Goal: Transaction & Acquisition: Purchase product/service

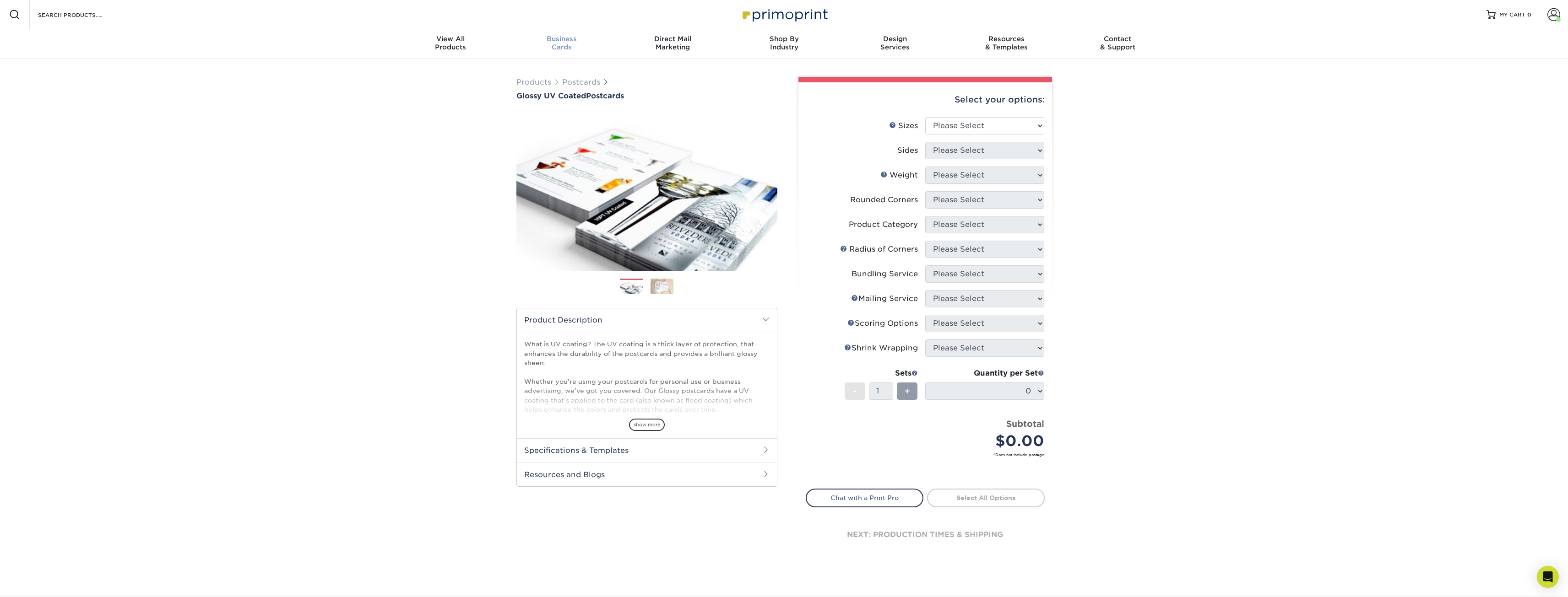
click at [553, 42] on span "Business" at bounding box center [561, 38] width 111 height 8
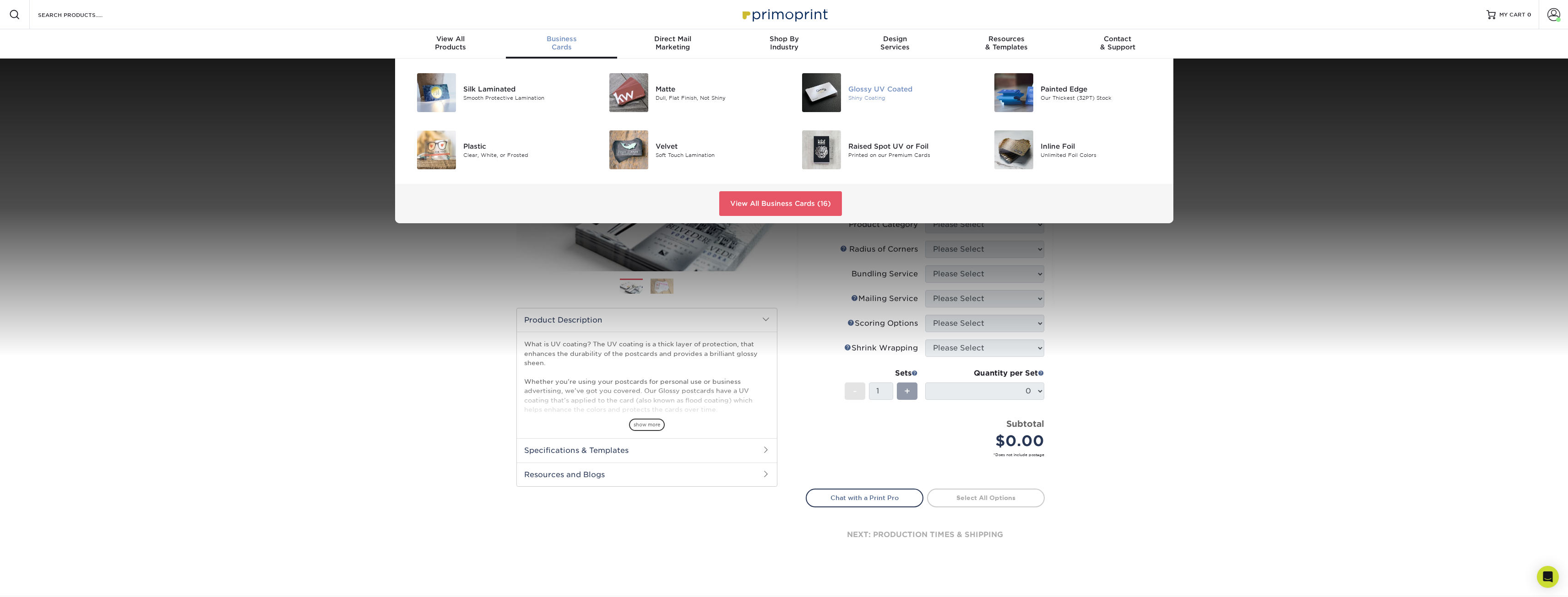
click at [877, 97] on div "Shiny Coating" at bounding box center [909, 98] width 121 height 8
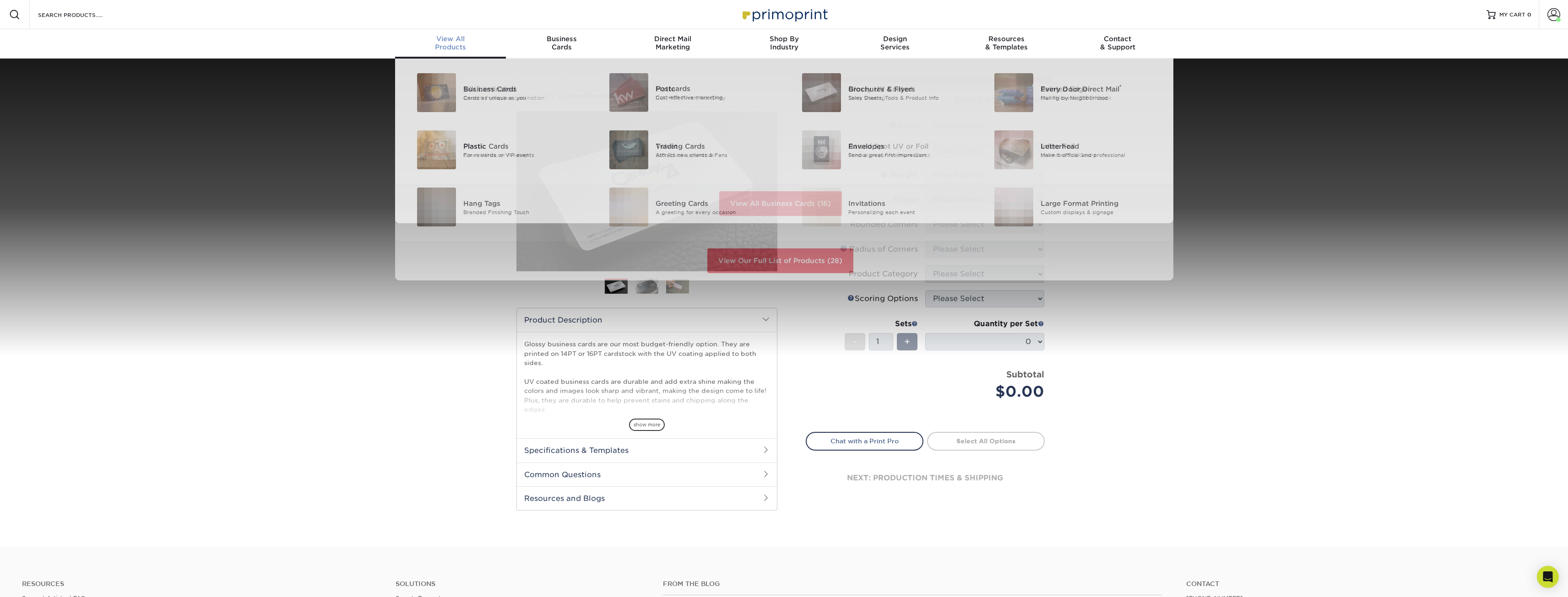
click at [464, 50] on div "View All Products" at bounding box center [451, 43] width 111 height 16
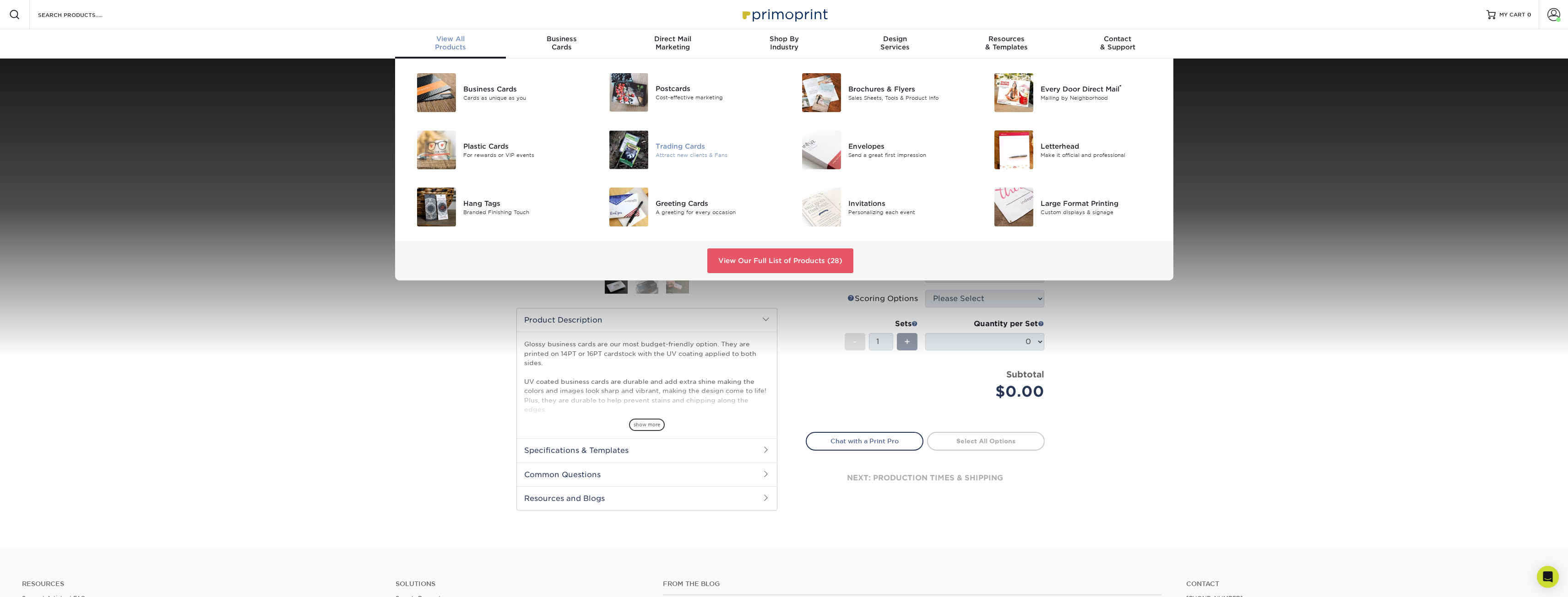
click at [681, 147] on div "Trading Cards" at bounding box center [716, 146] width 121 height 10
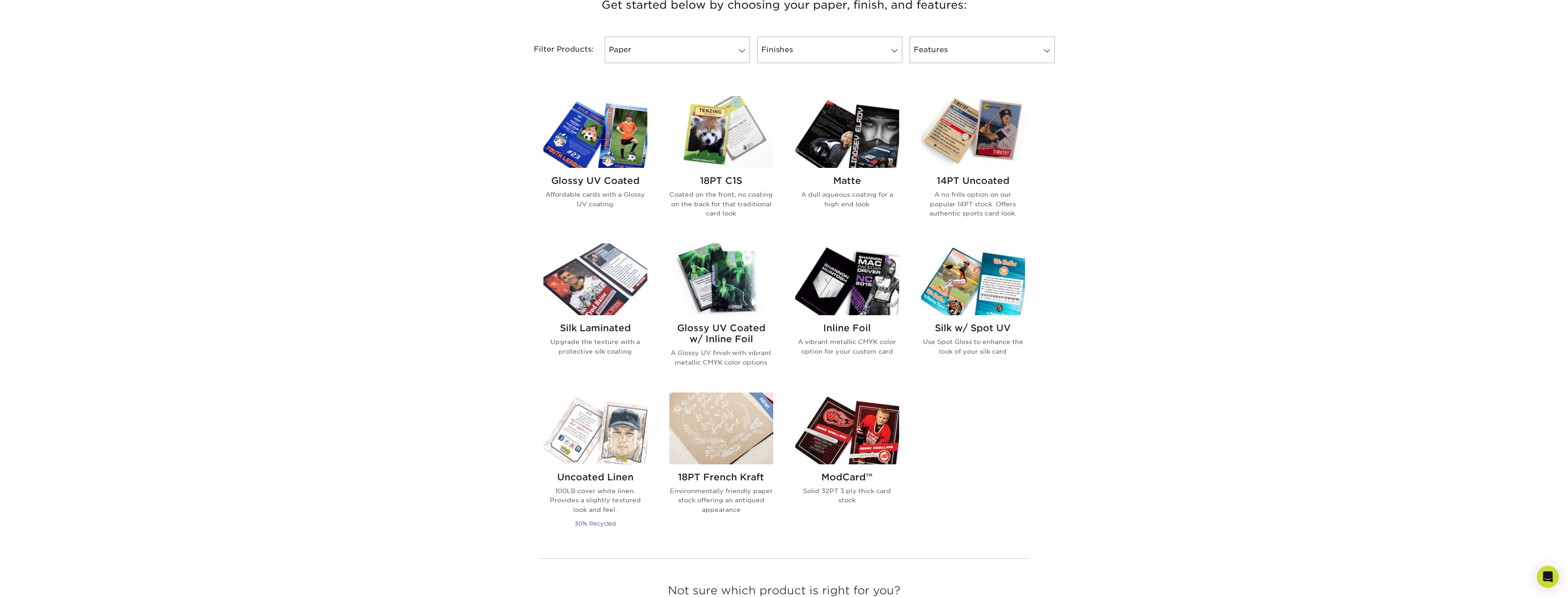
scroll to position [366, 0]
click at [597, 183] on h2 "Glossy UV Coated" at bounding box center [595, 181] width 104 height 11
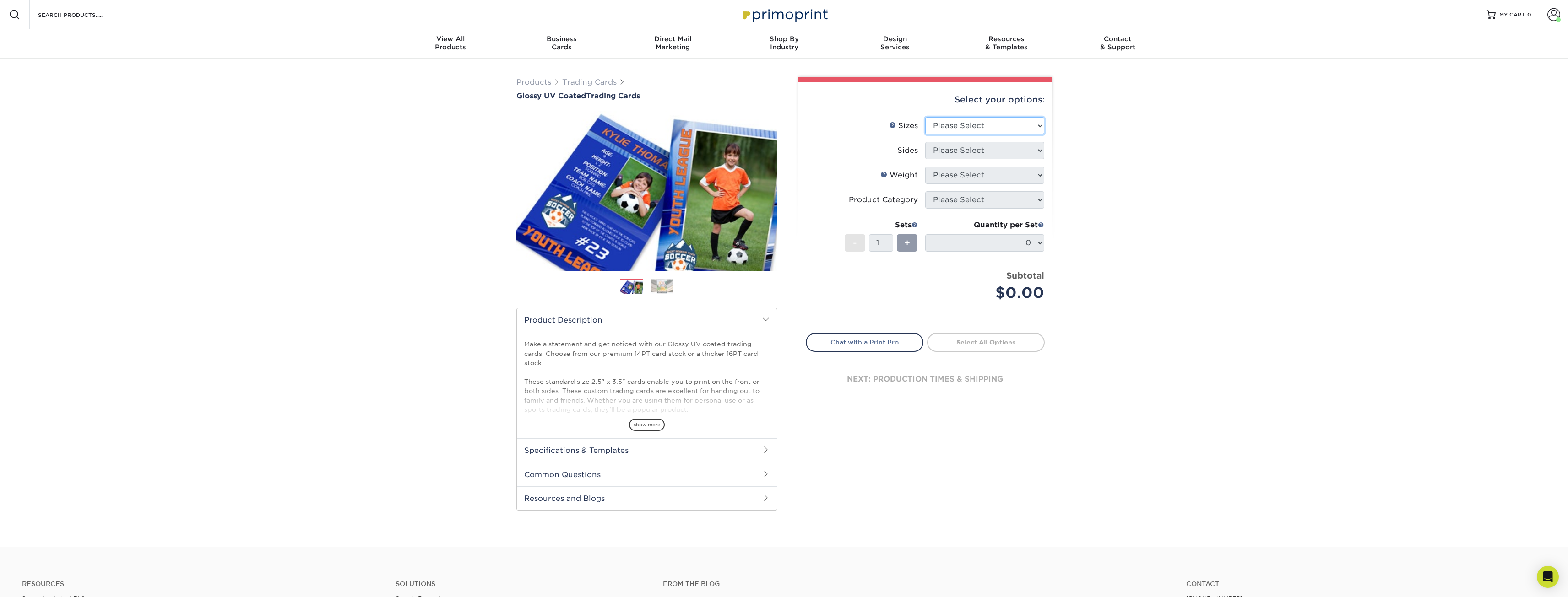
click at [950, 129] on select "Please Select 2.5" x 3.5"" at bounding box center [984, 126] width 119 height 17
click at [948, 126] on select "Please Select 2.5" x 3.5"" at bounding box center [984, 126] width 119 height 17
click at [852, 131] on label "Sizes Help Sizes" at bounding box center [866, 126] width 119 height 17
click at [449, 47] on div "View All Products" at bounding box center [451, 43] width 111 height 16
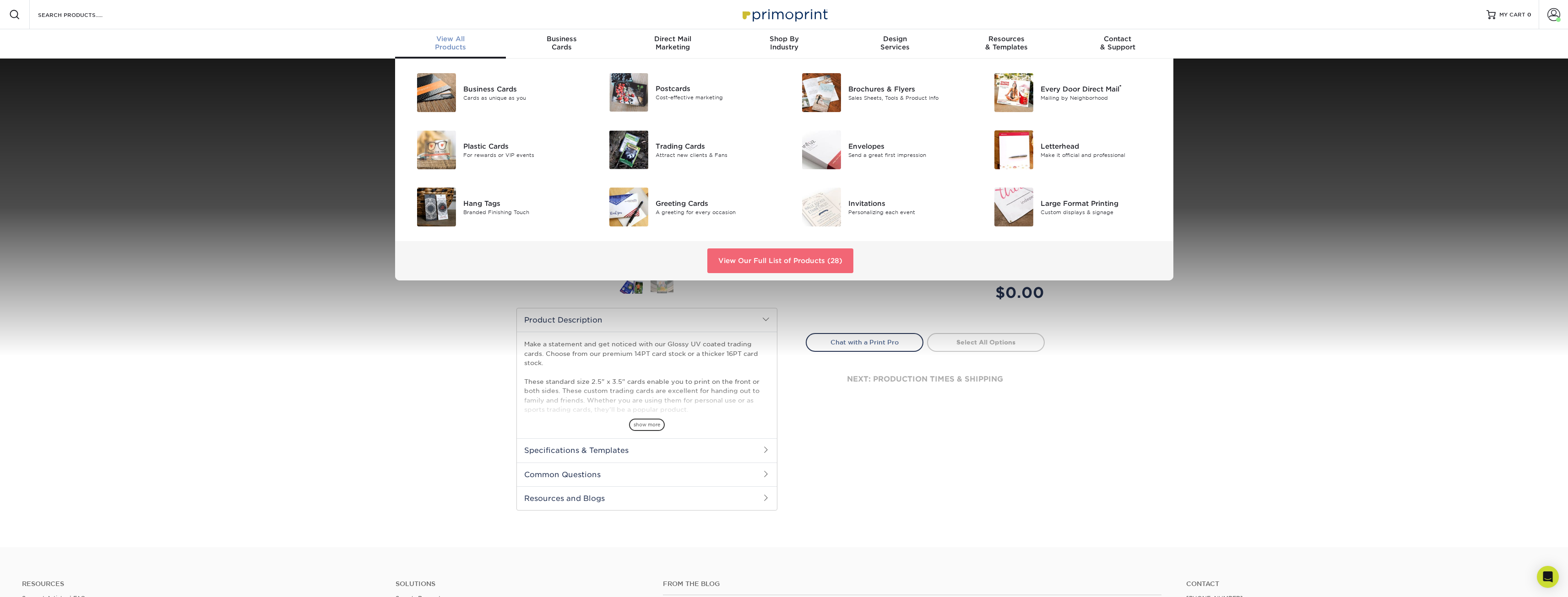
click at [803, 261] on link "View Our Full List of Products (28)" at bounding box center [780, 261] width 146 height 24
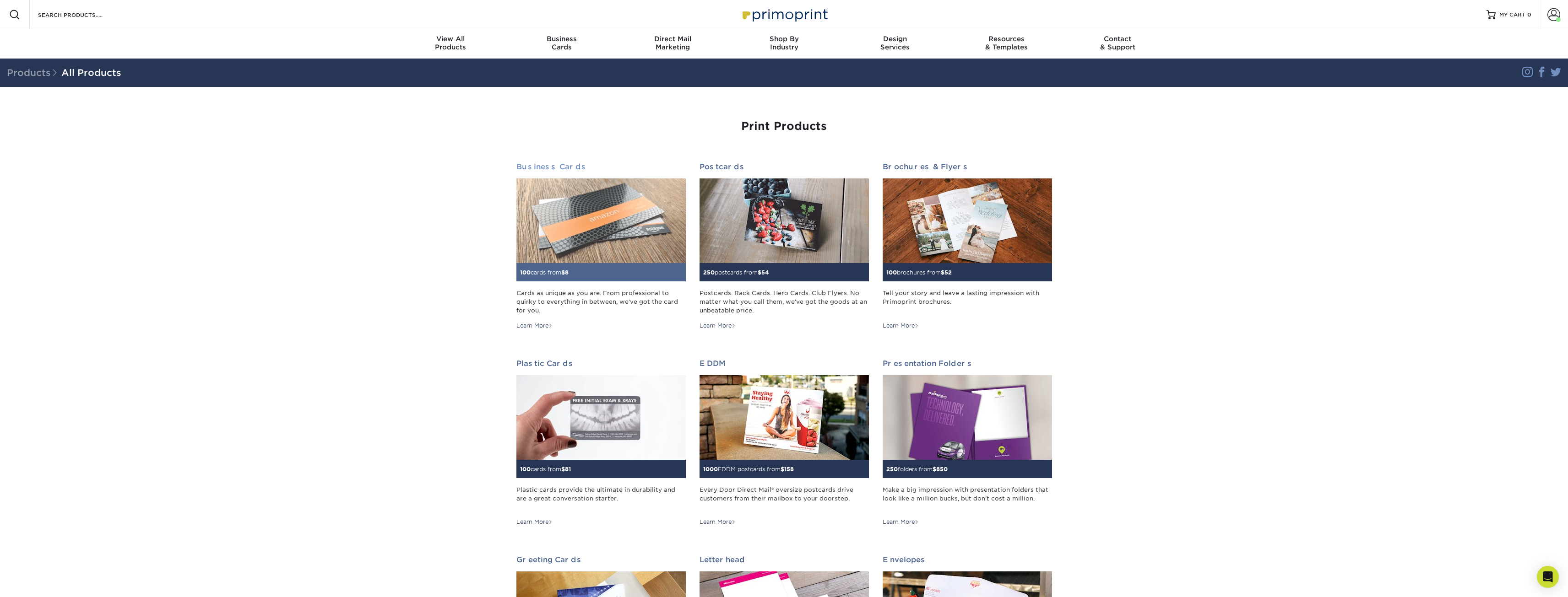
click at [634, 299] on div "Cards as unique as you are. From professional to quirky to everything in betwee…" at bounding box center [601, 302] width 169 height 26
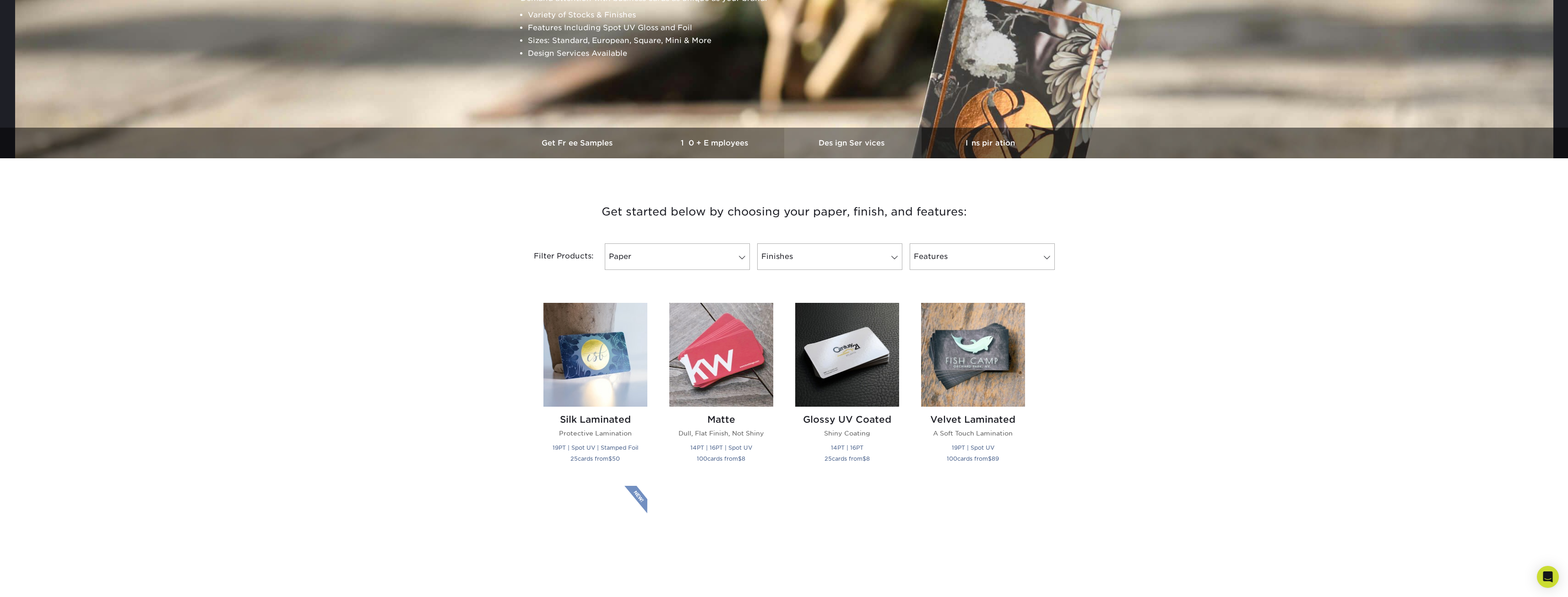
scroll to position [229, 0]
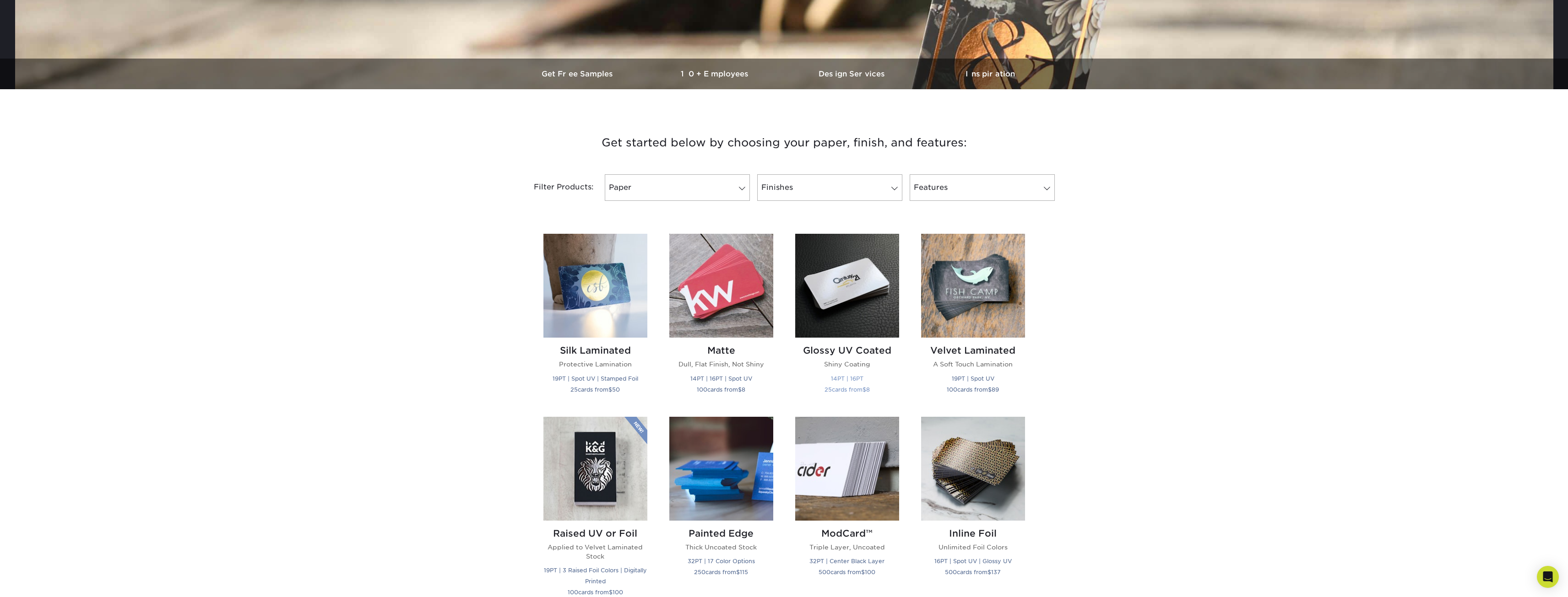
click at [869, 350] on h2 "Glossy UV Coated" at bounding box center [847, 351] width 104 height 11
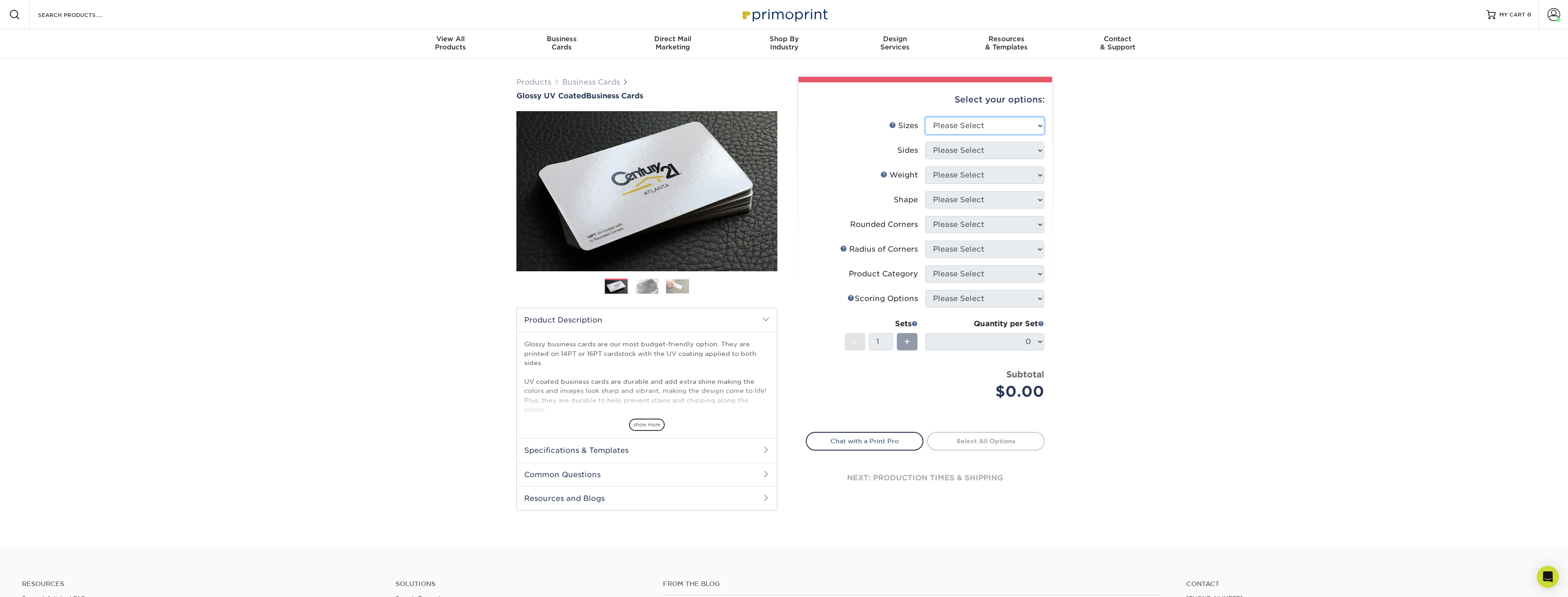
click at [952, 128] on select "Please Select 1.5" x 3.5" - Mini 1.75" x 3.5" - Mini 2" x 2" - Square 2" x 3" -…" at bounding box center [984, 126] width 119 height 17
select select "2.50x2.50"
click at [925, 117] on select "Please Select 1.5" x 3.5" - Mini 1.75" x 3.5" - Mini 2" x 2" - Square 2" x 3" -…" at bounding box center [984, 126] width 119 height 17
click at [959, 148] on select "Please Select Print Both Sides Print Front Only" at bounding box center [984, 150] width 119 height 17
select select "13abbda7-1d64-4f25-8bb2-c179b224825d"
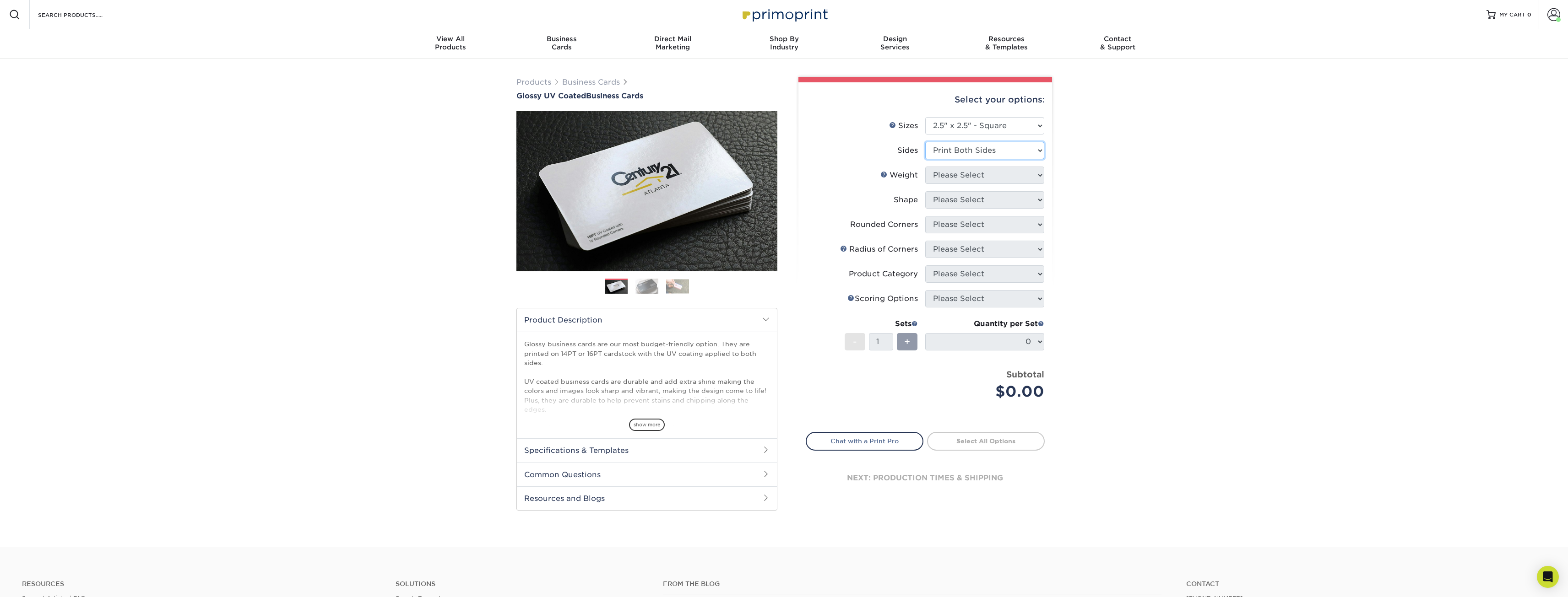
click at [925, 142] on select "Please Select Print Both Sides Print Front Only" at bounding box center [984, 150] width 119 height 17
click at [955, 178] on select "Please Select 14PT 16PT" at bounding box center [984, 175] width 119 height 17
select select "16PT"
click at [925, 167] on select "Please Select 14PT 16PT" at bounding box center [984, 175] width 119 height 17
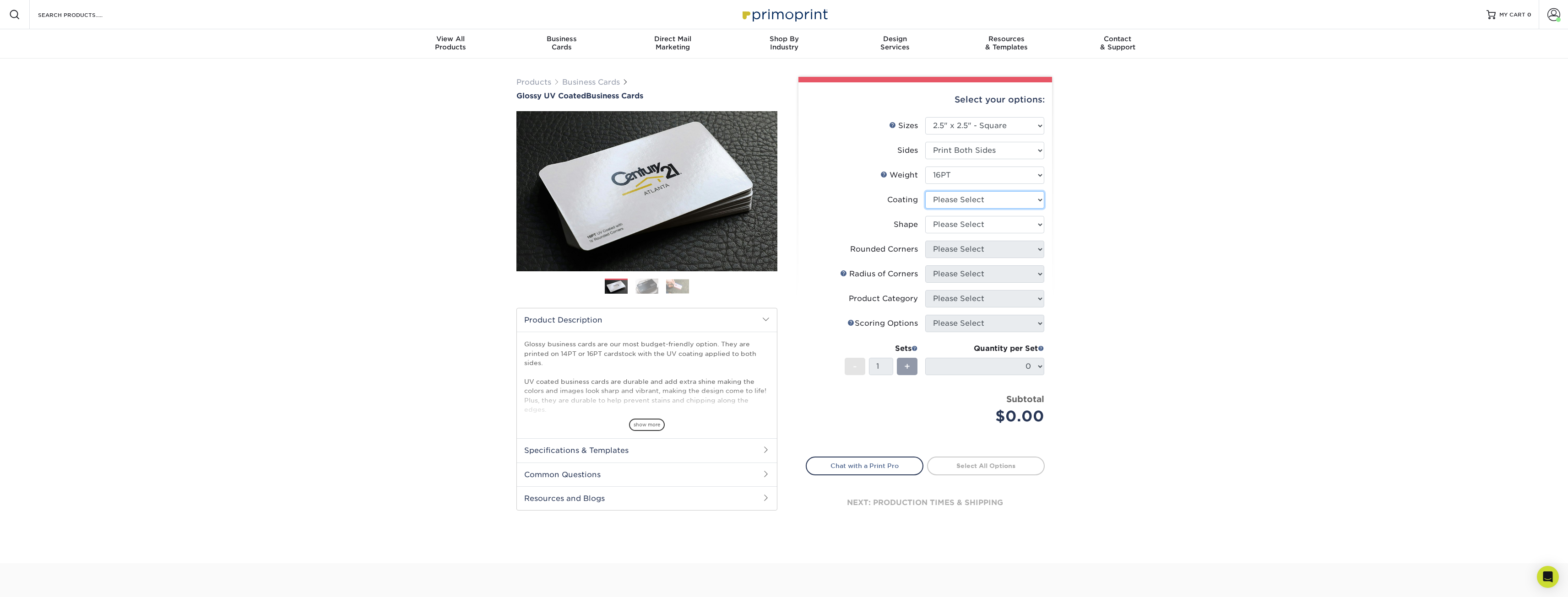
click at [961, 200] on select at bounding box center [984, 200] width 119 height 17
select select "ae367451-b2b8-45df-a344-0f05b6a12993"
click at [925, 191] on select at bounding box center [984, 200] width 119 height 17
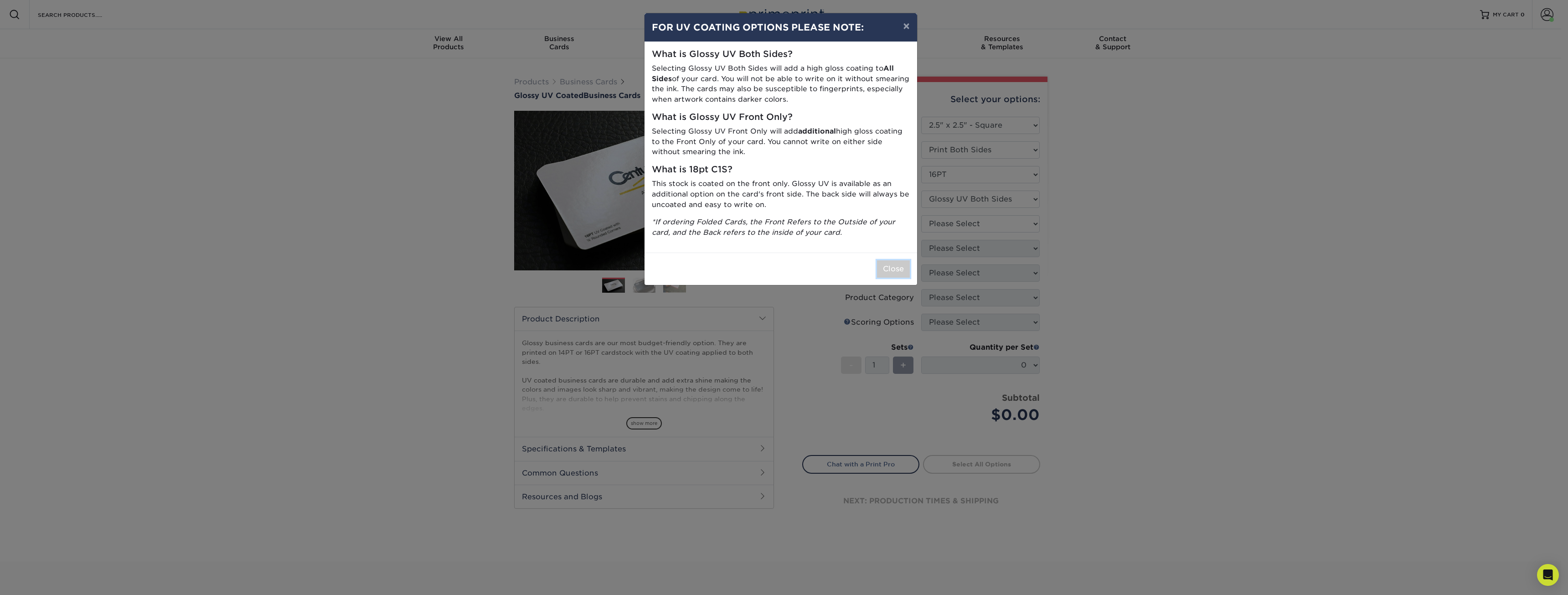
click at [901, 270] on button "Close" at bounding box center [894, 269] width 33 height 17
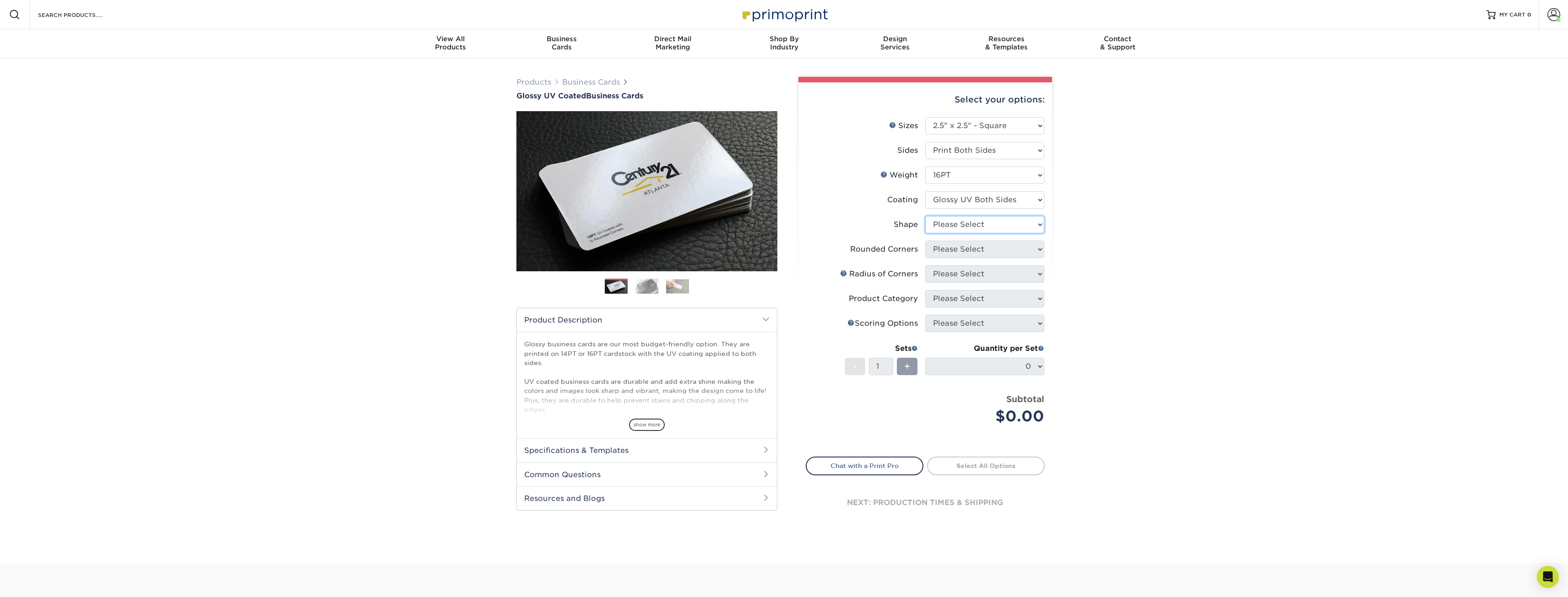
click at [963, 223] on select "Please Select Standard" at bounding box center [984, 224] width 119 height 17
select select "standard"
click at [925, 216] on select "Please Select Standard" at bounding box center [984, 224] width 119 height 17
click at [963, 252] on select "Please Select Yes - Round 2 Corners Yes - Round 4 Corners No" at bounding box center [984, 249] width 119 height 17
select select "0"
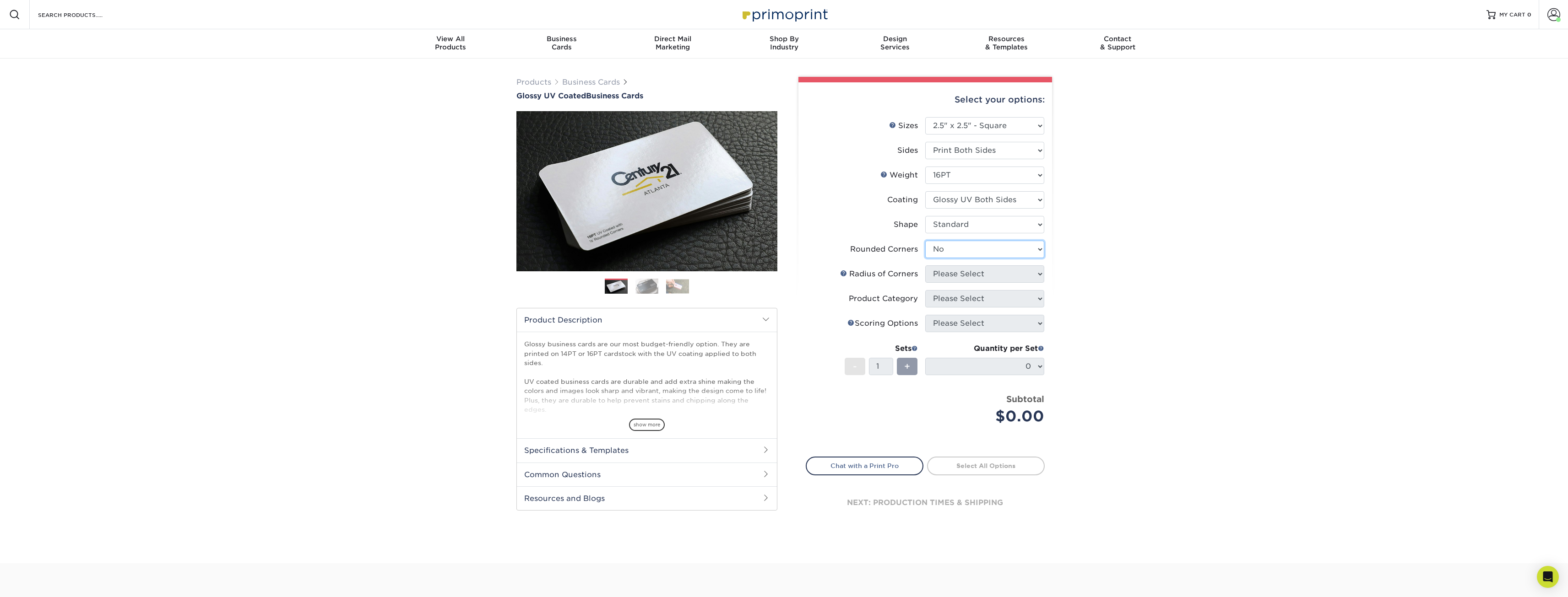
click at [925, 241] on select "Please Select Yes - Round 2 Corners Yes - Round 4 Corners No" at bounding box center [984, 249] width 119 height 17
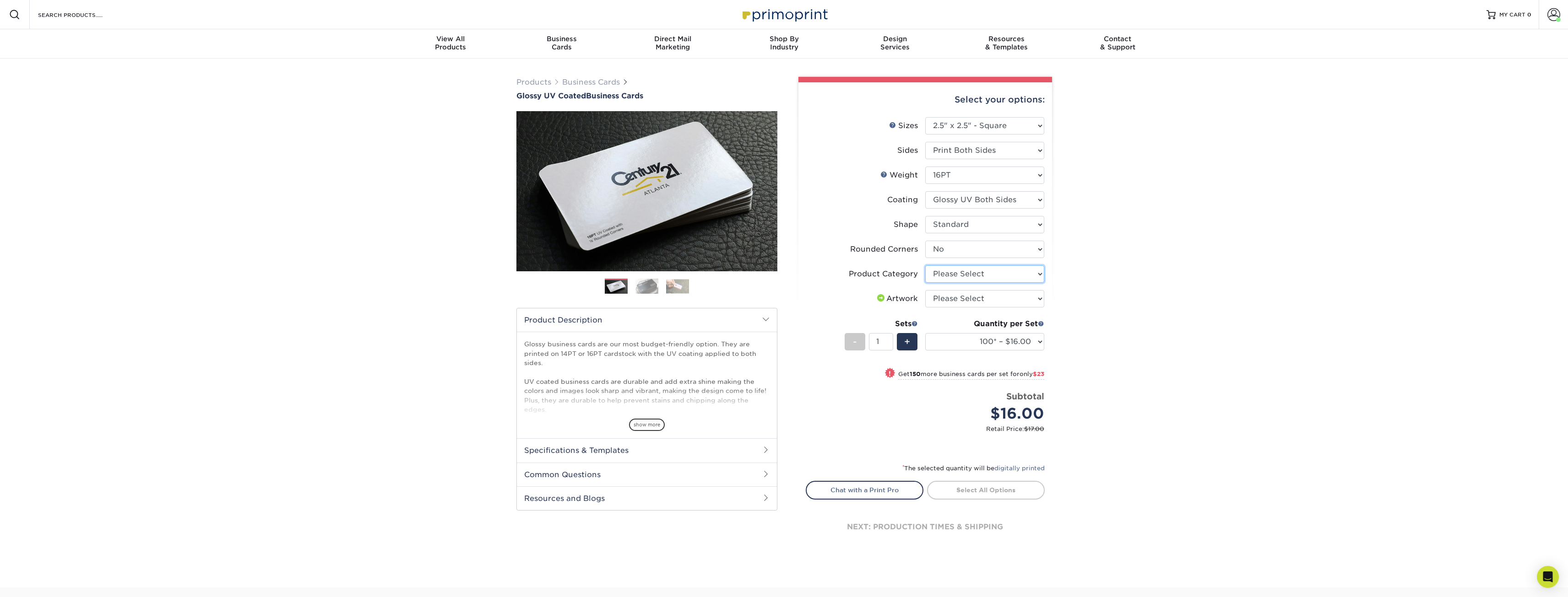
click at [963, 282] on select "Please Select Business Cards" at bounding box center [984, 274] width 119 height 17
select select "3b5148f1-0588-4f88-a218-97bcfdce65c1"
click at [925, 265] on select "Please Select Business Cards" at bounding box center [984, 274] width 119 height 17
click at [960, 298] on select "Please Select I will upload files I need a design - $100" at bounding box center [984, 299] width 119 height 17
select select "upload"
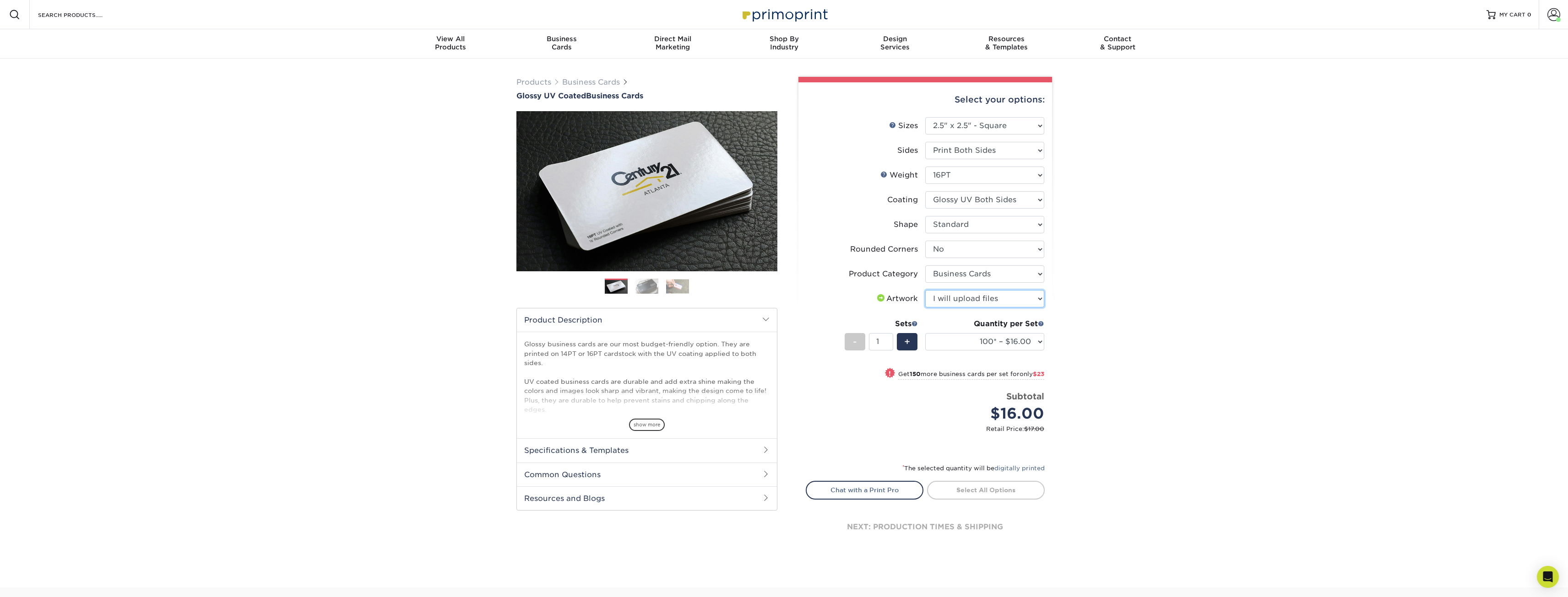
click at [925, 290] on select "Please Select I will upload files I need a design - $100" at bounding box center [984, 299] width 119 height 17
click at [984, 343] on select "100* – $16.00 250* – $39.00 500 – $77.00 1000 – $95.00 2500 – $190.00 5000 – $2…" at bounding box center [984, 342] width 119 height 17
click at [1168, 378] on div "Products Business Cards Glossy UV Coated Business Cards Previous Next" at bounding box center [784, 323] width 1568 height 529
click at [1032, 471] on link "digitally printed" at bounding box center [1019, 468] width 50 height 7
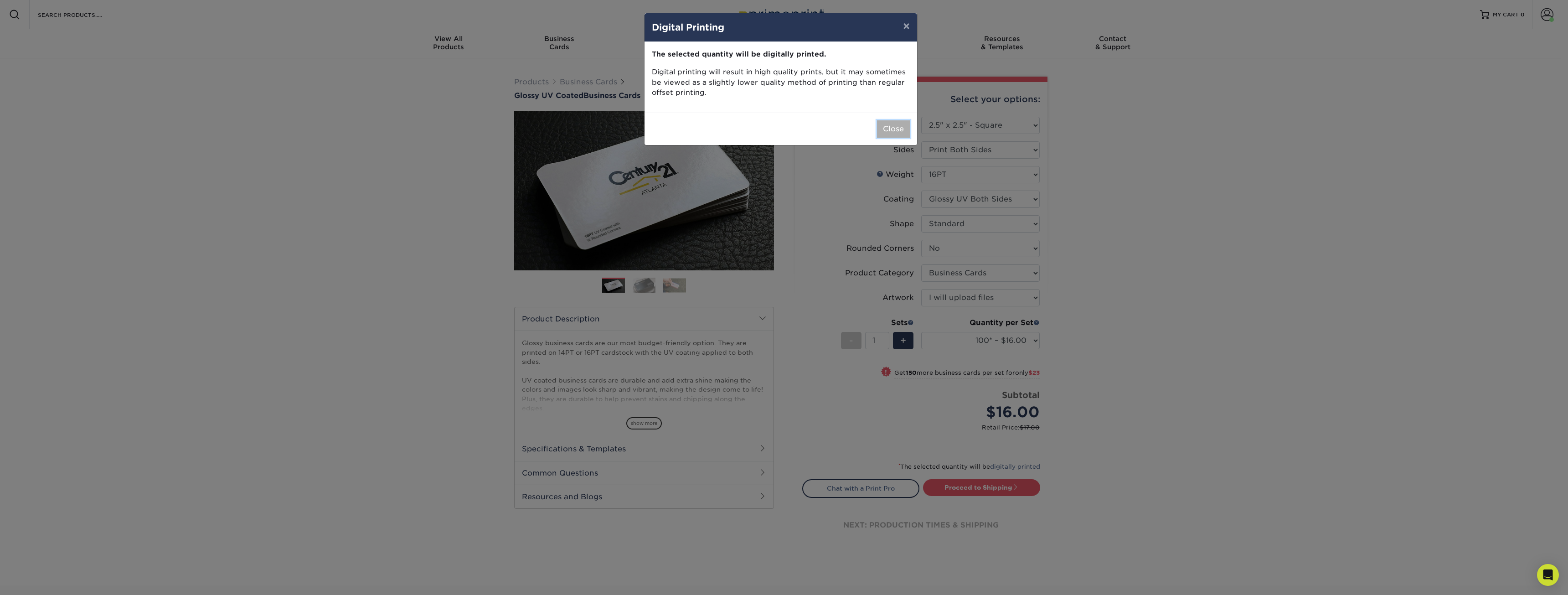
click at [886, 124] on button "Close" at bounding box center [894, 129] width 33 height 17
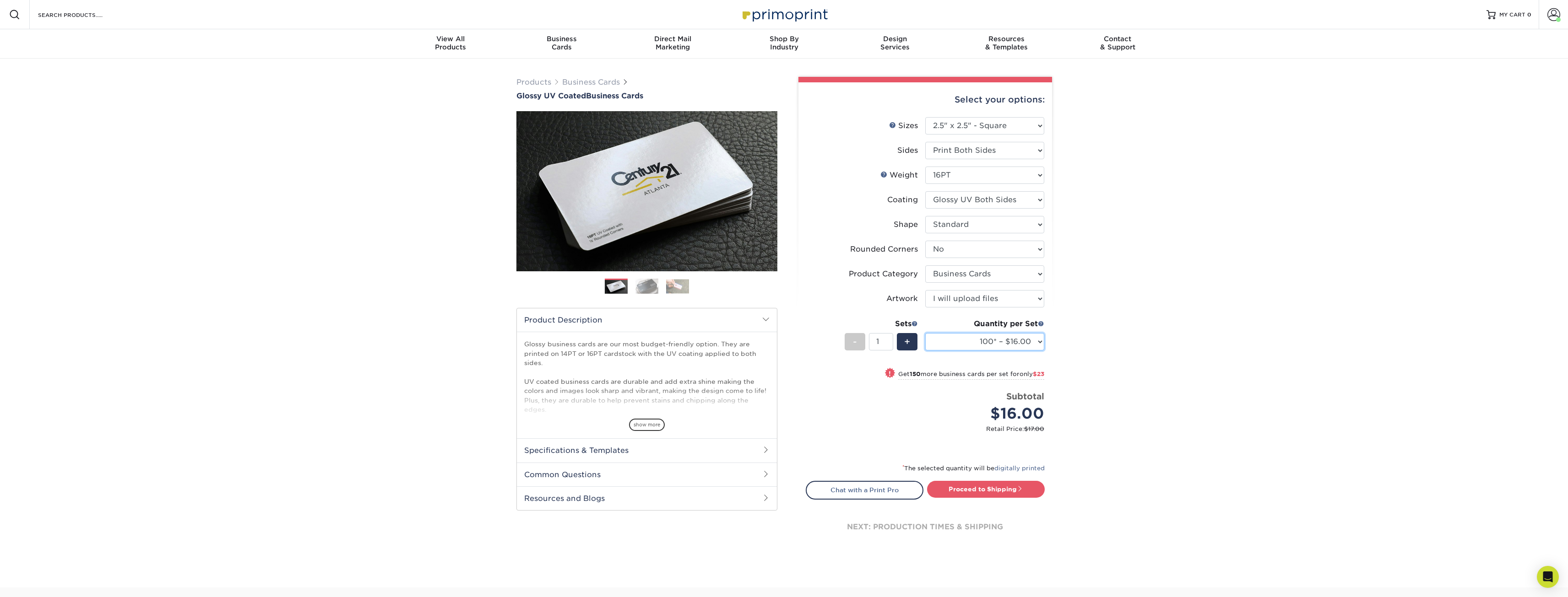
click at [962, 345] on select "100* – $16.00 250* – $39.00 500 – $77.00 1000 – $95.00 2500 – $190.00 5000 – $2…" at bounding box center [984, 342] width 119 height 17
select select "500 – $77.00"
click at [925, 333] on select "100* – $16.00 250* – $39.00 500 – $77.00 1000 – $95.00 2500 – $190.00 5000 – $2…" at bounding box center [984, 342] width 119 height 17
click at [1092, 230] on div "Products Business Cards Glossy UV Coated Business Cards Previous Next" at bounding box center [784, 314] width 1568 height 511
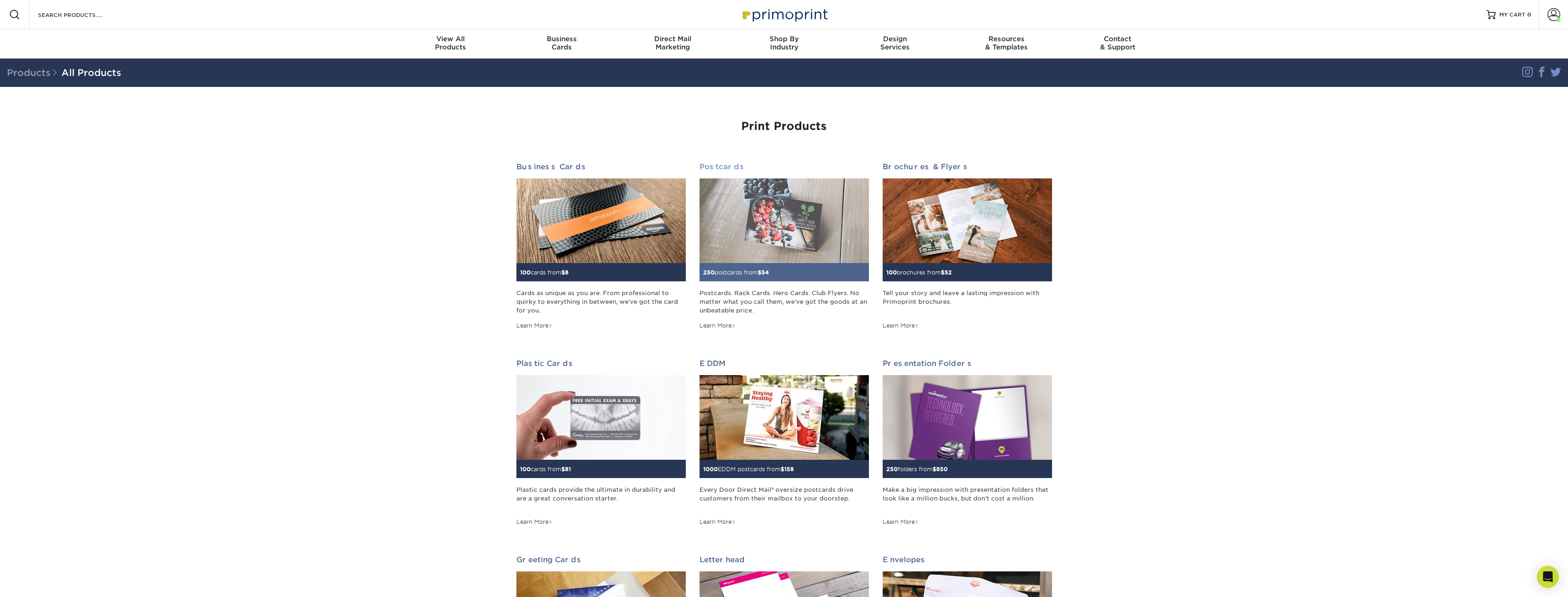
click at [787, 249] on img at bounding box center [784, 221] width 169 height 85
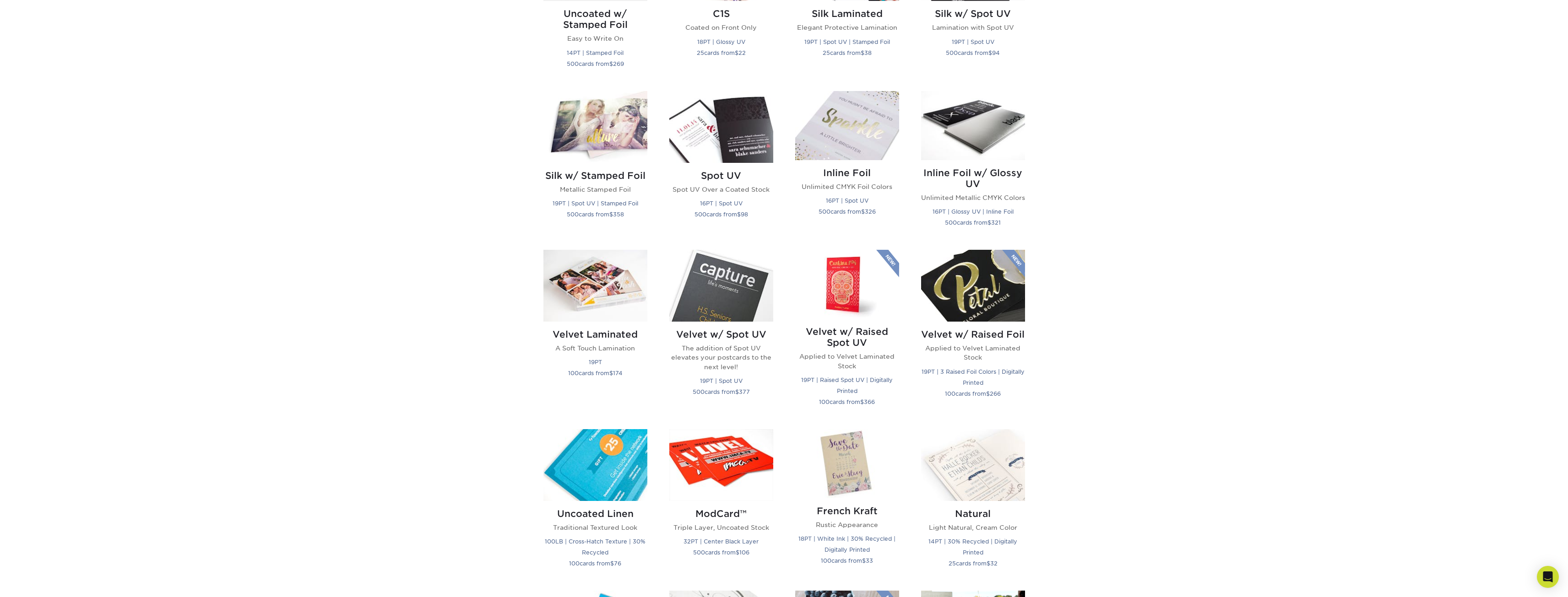
scroll to position [366, 0]
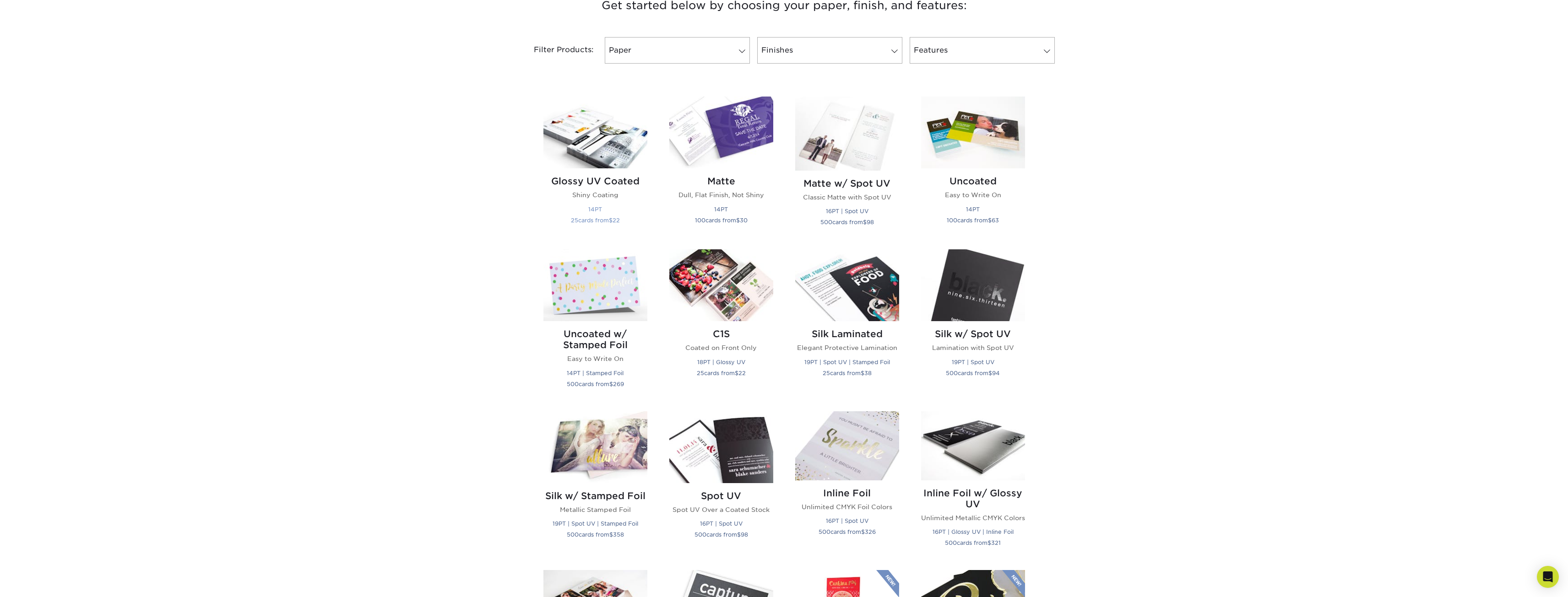
click at [604, 178] on h2 "Glossy UV Coated" at bounding box center [595, 181] width 104 height 11
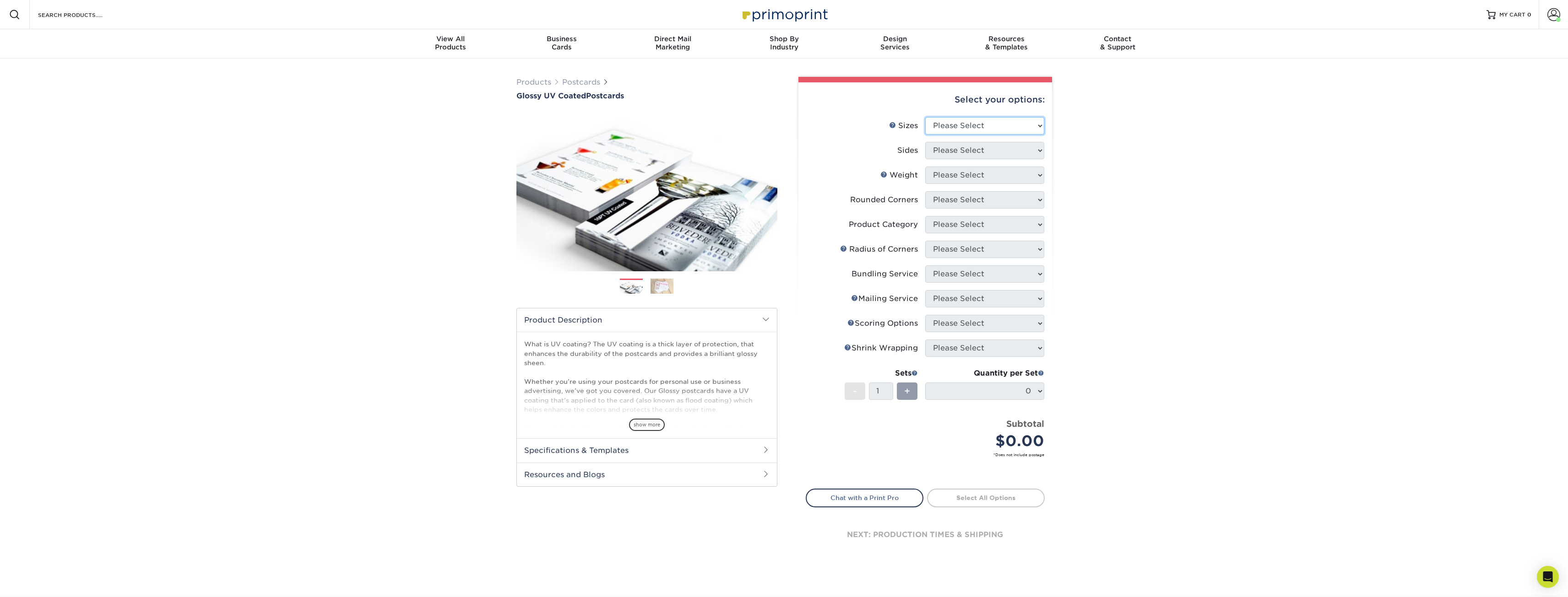
click at [945, 126] on select "Please Select 1.5" x 7" 2" x 4" 2" x 6" 2" x 7" 2" x 8" 2.12" x 5.5" 2.12" x 5.…" at bounding box center [984, 126] width 119 height 17
select select "3.00x3.00"
click at [925, 117] on select "Please Select 1.5" x 7" 2" x 4" 2" x 6" 2" x 7" 2" x 8" 2.12" x 5.5" 2.12" x 5.…" at bounding box center [984, 126] width 119 height 17
click at [1004, 152] on select "Please Select Print Both Sides Print Front Only" at bounding box center [984, 150] width 119 height 17
select select "13abbda7-1d64-4f25-8bb2-c179b224825d"
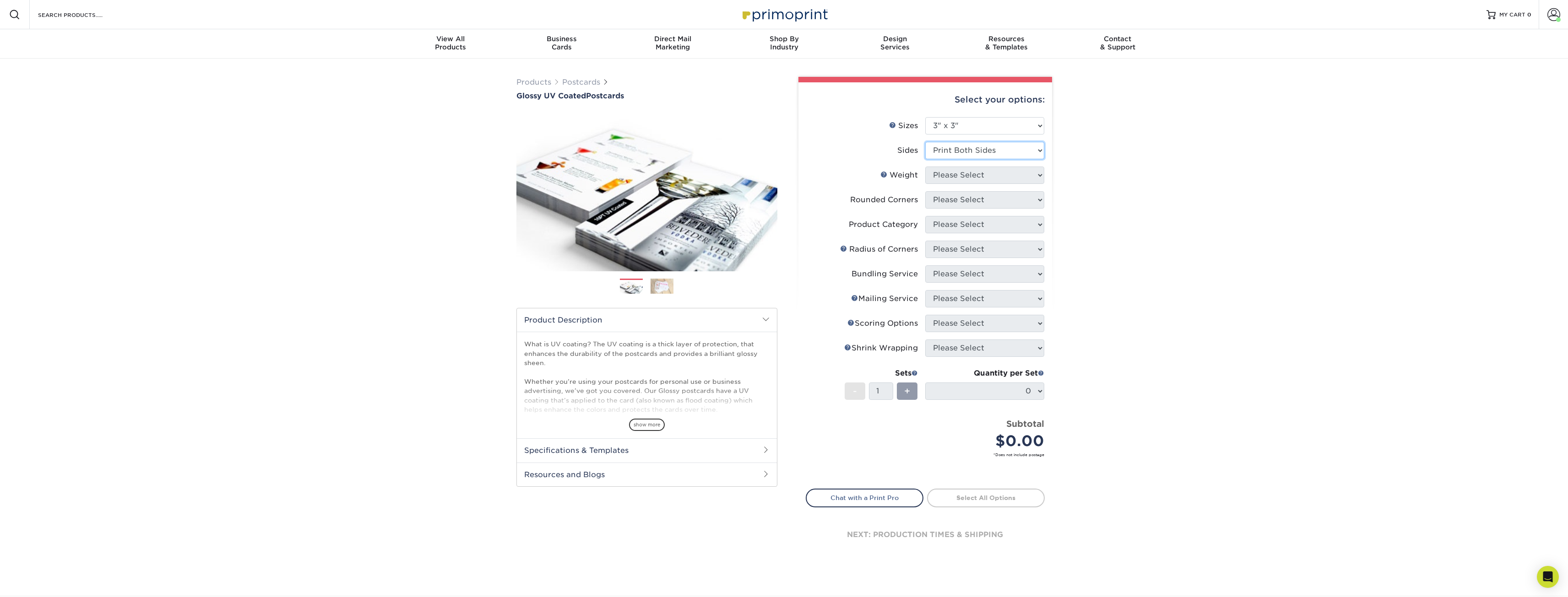
click at [925, 142] on select "Please Select Print Both Sides Print Front Only" at bounding box center [984, 150] width 119 height 17
click at [996, 178] on select "Please Select 16PT 14PT 18PT C1S" at bounding box center [984, 175] width 119 height 17
select select "16PT"
click at [925, 167] on select "Please Select 16PT 14PT 18PT C1S" at bounding box center [984, 175] width 119 height 17
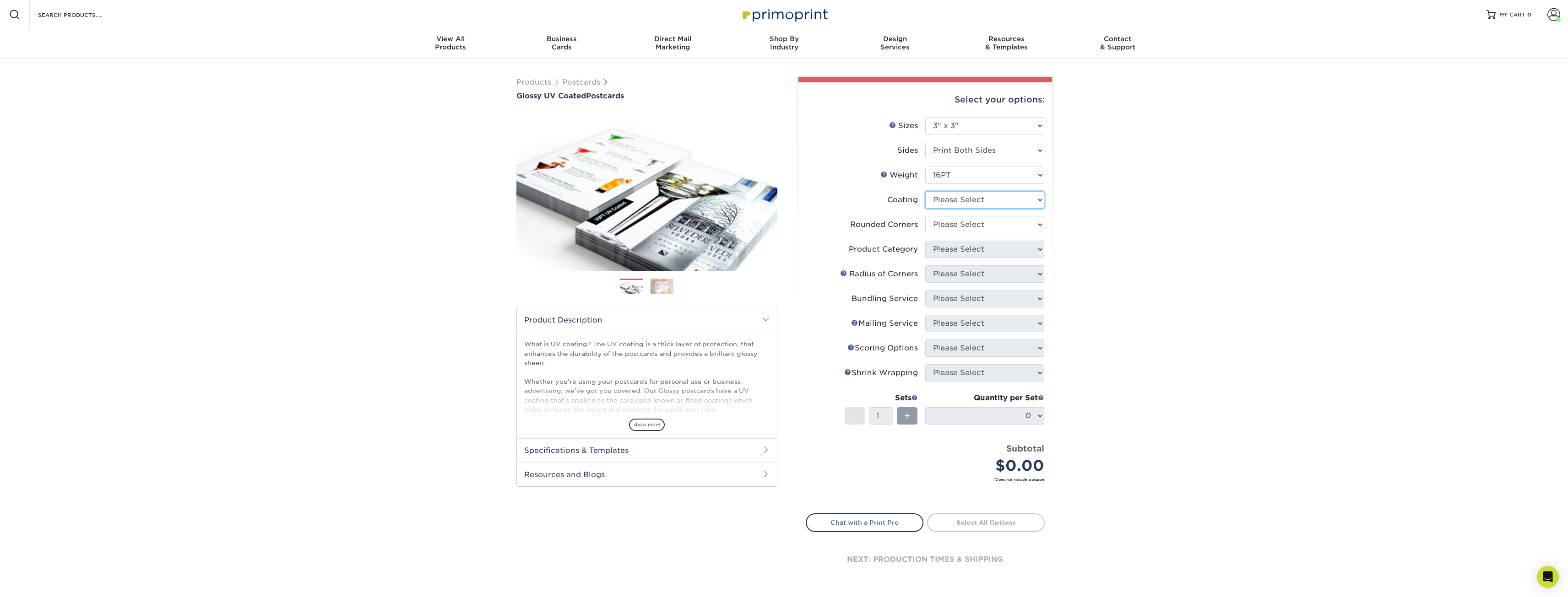
click at [994, 199] on select at bounding box center [984, 200] width 119 height 17
select select "ae367451-b2b8-45df-a344-0f05b6a12993"
click at [925, 191] on select at bounding box center [984, 200] width 119 height 17
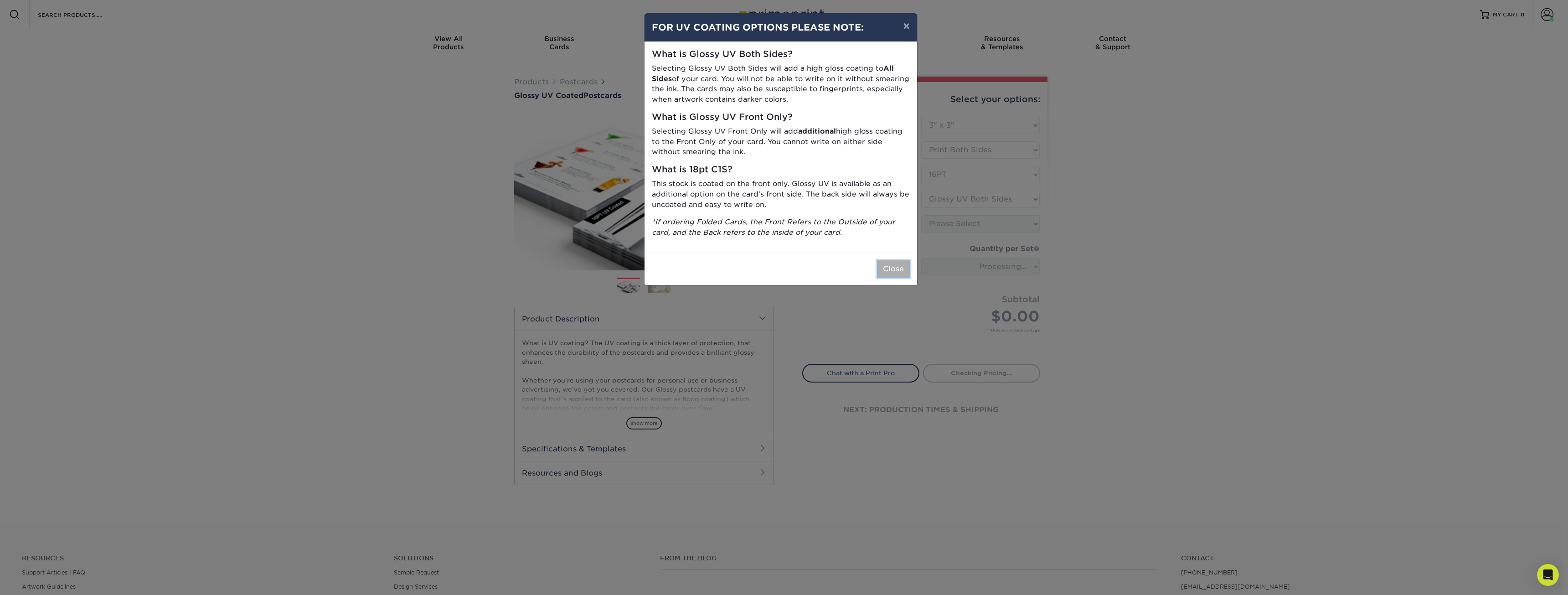
click at [890, 272] on button "Close" at bounding box center [894, 269] width 33 height 17
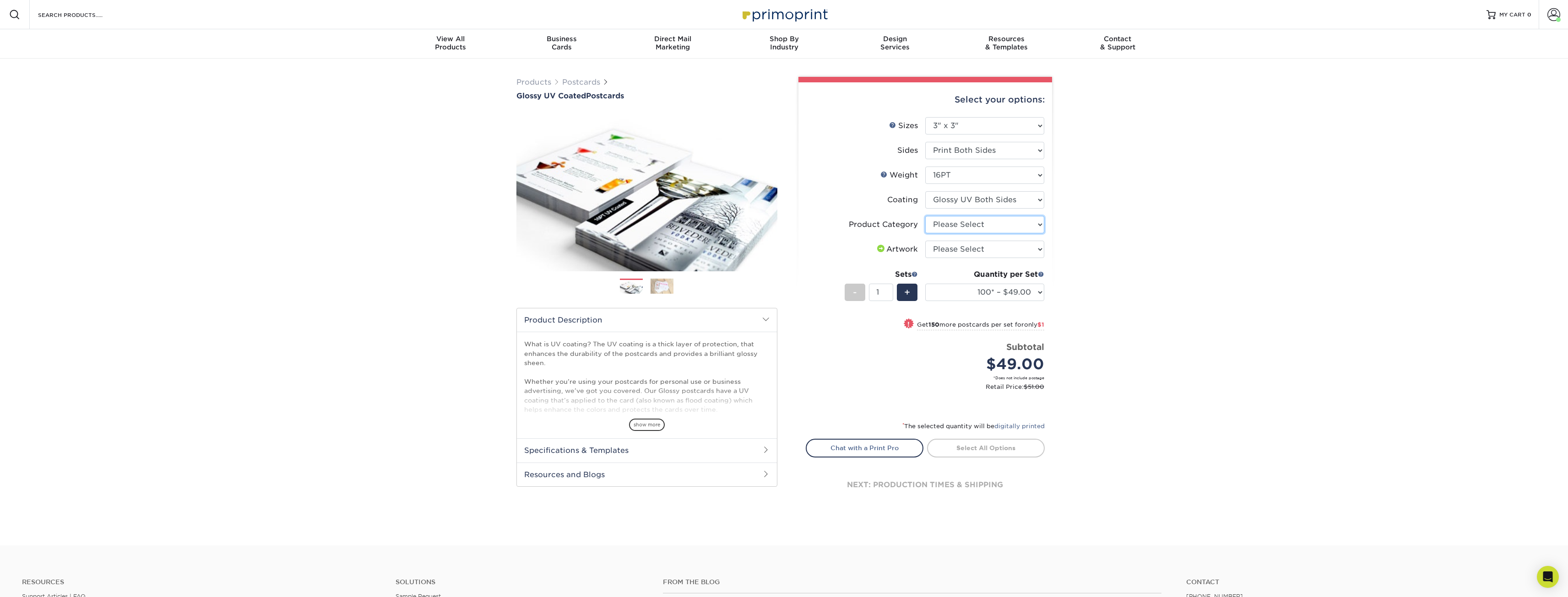
click at [1023, 225] on select "Please Select Postcards" at bounding box center [984, 224] width 119 height 17
select select "9b7272e0-d6c8-4c3c-8e97-d3a1bcdab858"
click at [925, 216] on select "Please Select Postcards" at bounding box center [984, 224] width 119 height 17
click at [1013, 249] on select "Please Select I will upload files I need a design - $150" at bounding box center [984, 249] width 119 height 17
select select "upload"
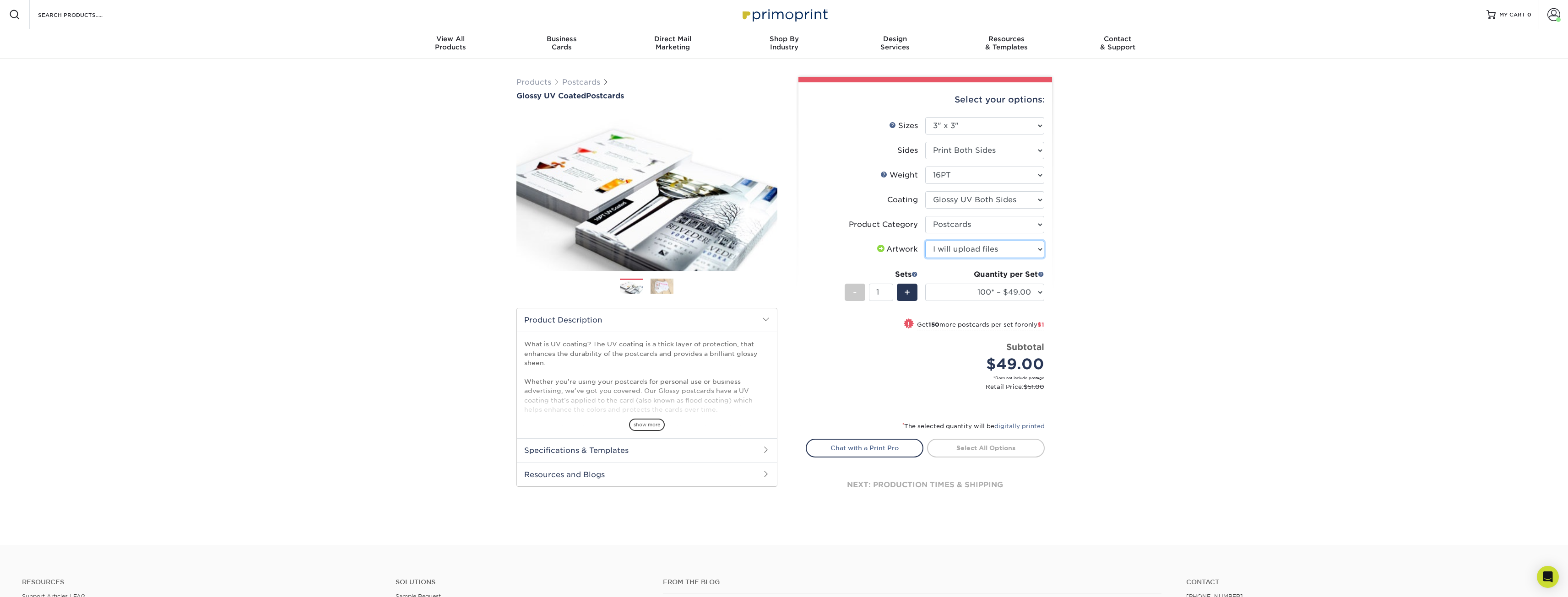
click at [925, 241] on select "Please Select I will upload files I need a design - $150" at bounding box center [984, 249] width 119 height 17
click at [968, 298] on select "100* – $49.00 250* – $50.00 500 – $55.00 1000 – $66.00 2500 – $106.00 5000 – $1…" at bounding box center [984, 292] width 119 height 17
select select "500 – $55.00"
click at [925, 284] on select "100* – $49.00 250* – $50.00 500 – $55.00 1000 – $66.00 2500 – $106.00 5000 – $1…" at bounding box center [984, 292] width 119 height 17
click at [1160, 312] on div "Products Postcards Glossy UV Coated Postcards Previous Next show more 25" at bounding box center [784, 293] width 1568 height 469
